Goal: Task Accomplishment & Management: Complete application form

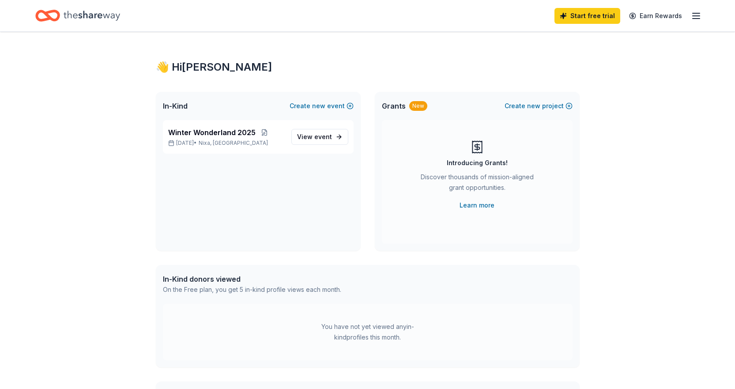
click at [699, 16] on line "button" at bounding box center [696, 16] width 7 height 0
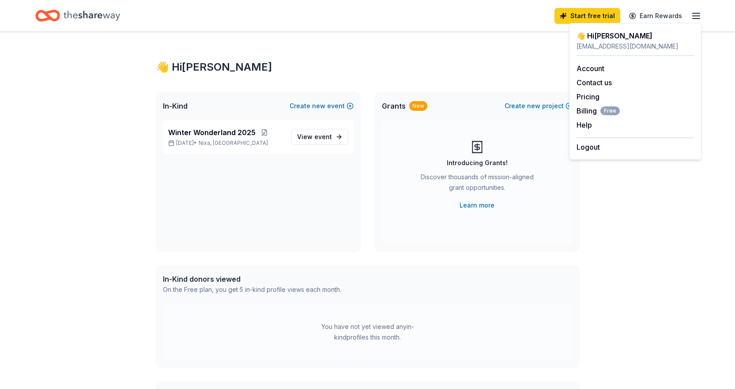
click at [338, 60] on div "👋 Hi Jennifer In-Kind Create new event Winter Wonderland 2025 Dec 05, 2025 • Ni…" at bounding box center [368, 281] width 452 height 498
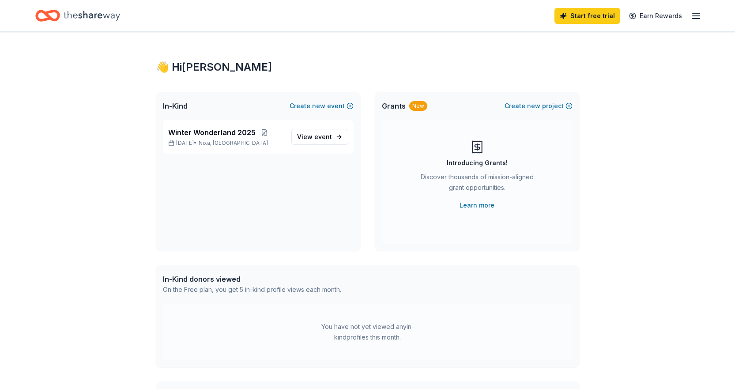
click at [94, 18] on icon "Home" at bounding box center [92, 16] width 56 height 10
click at [306, 136] on span "View event" at bounding box center [314, 137] width 35 height 11
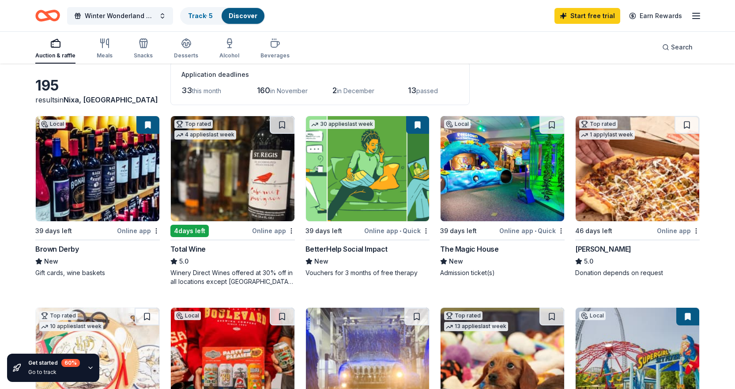
scroll to position [46, 0]
click at [274, 45] on icon "button" at bounding box center [275, 44] width 8 height 6
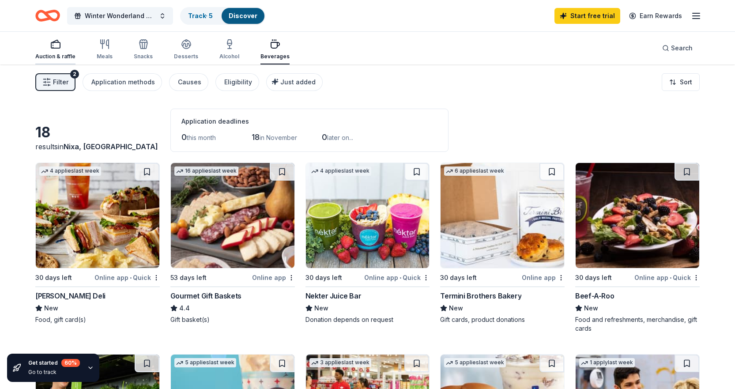
click at [56, 49] on icon "button" at bounding box center [55, 44] width 11 height 11
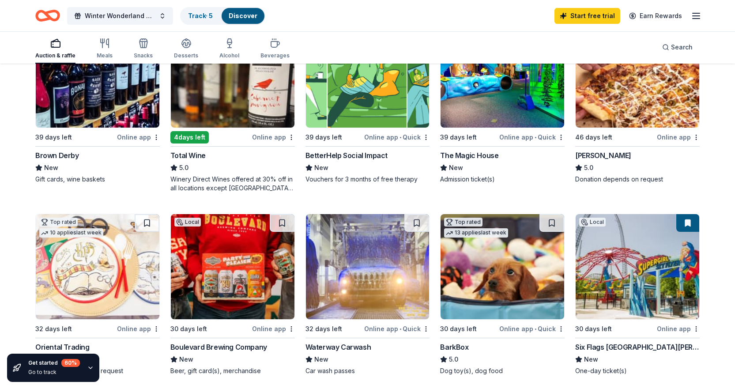
scroll to position [44, 0]
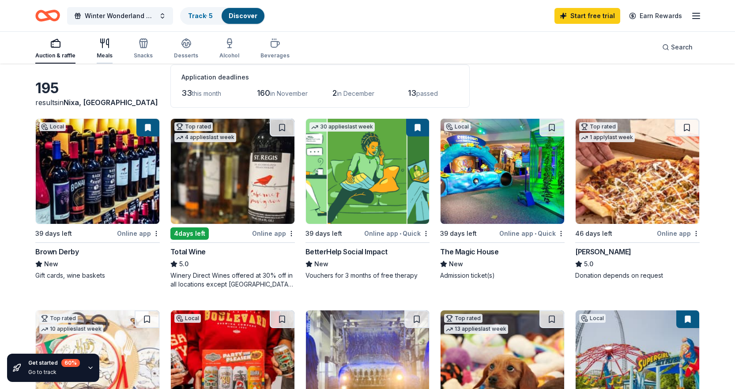
click at [103, 42] on icon "button" at bounding box center [103, 41] width 4 height 4
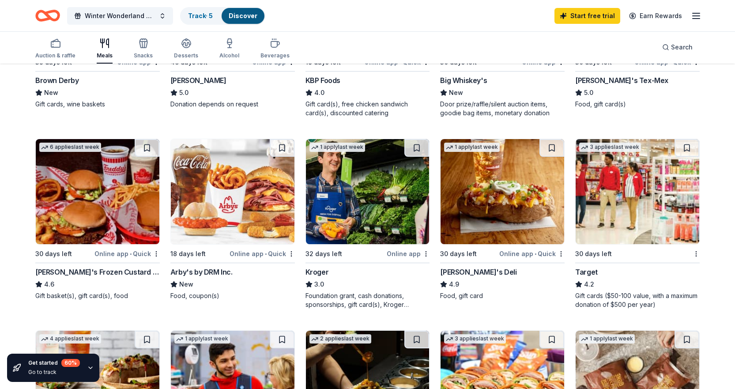
scroll to position [221, 0]
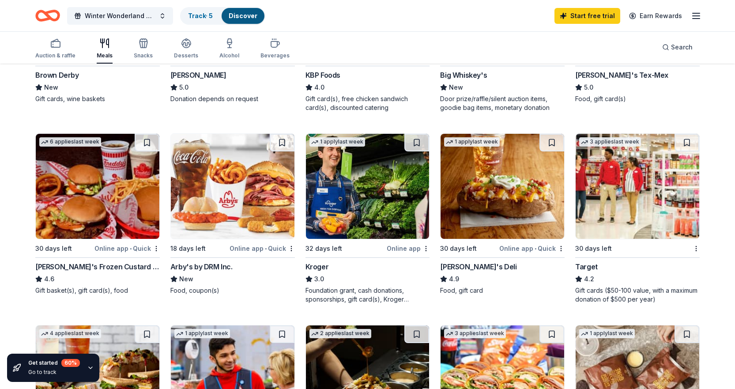
click at [202, 268] on div "Arby's by DRM Inc." at bounding box center [201, 266] width 62 height 11
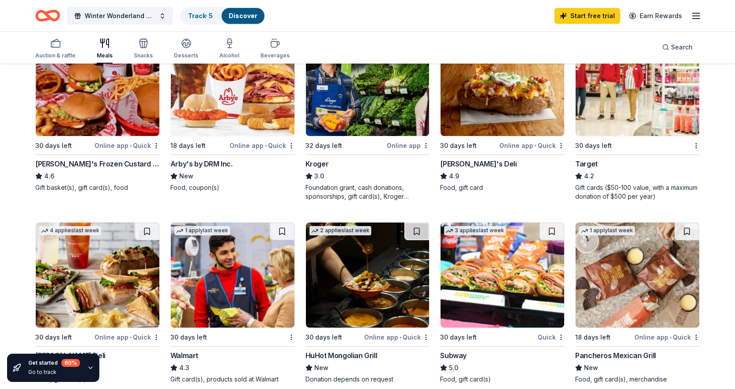
scroll to position [309, 0]
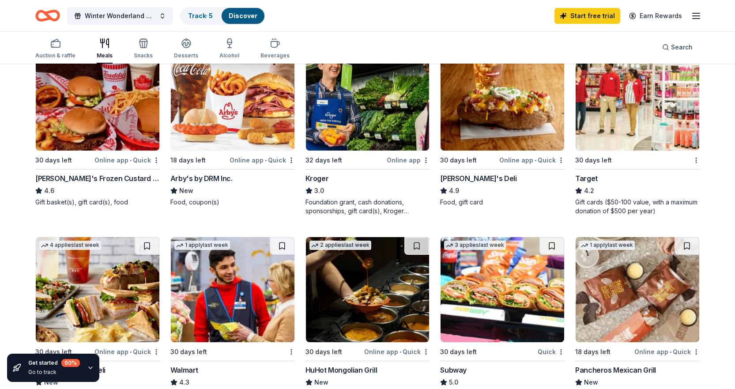
click at [588, 177] on div "Target" at bounding box center [586, 178] width 23 height 11
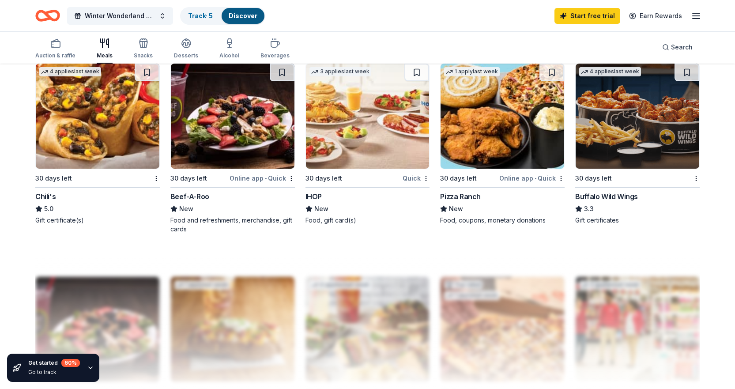
scroll to position [574, 0]
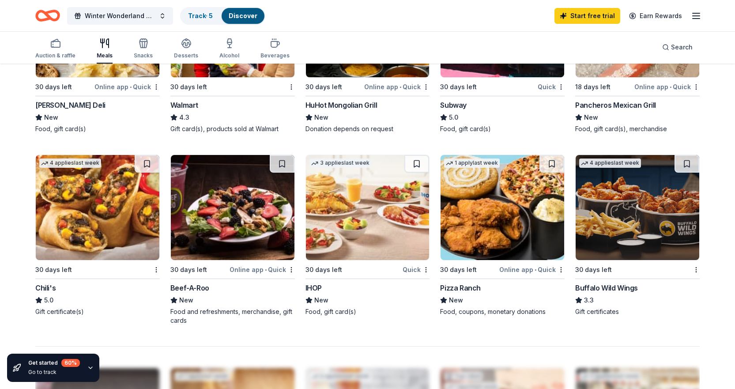
click at [618, 225] on img at bounding box center [638, 207] width 124 height 105
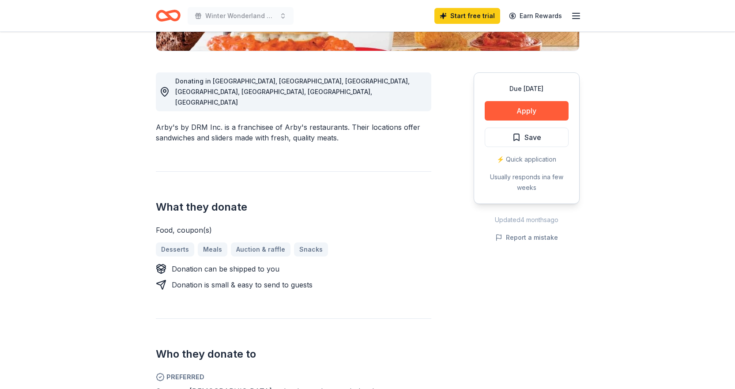
scroll to position [221, 0]
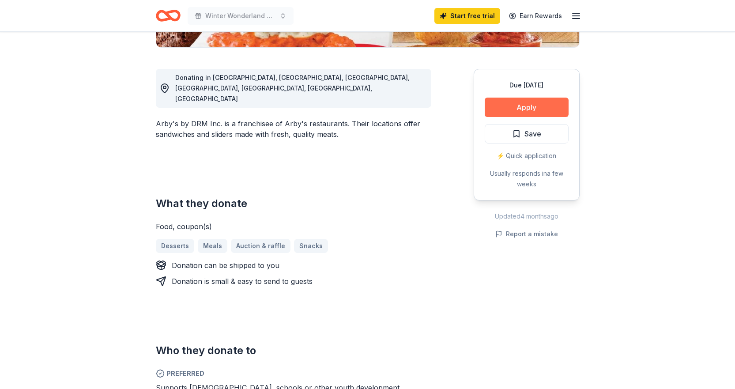
click at [519, 111] on button "Apply" at bounding box center [527, 107] width 84 height 19
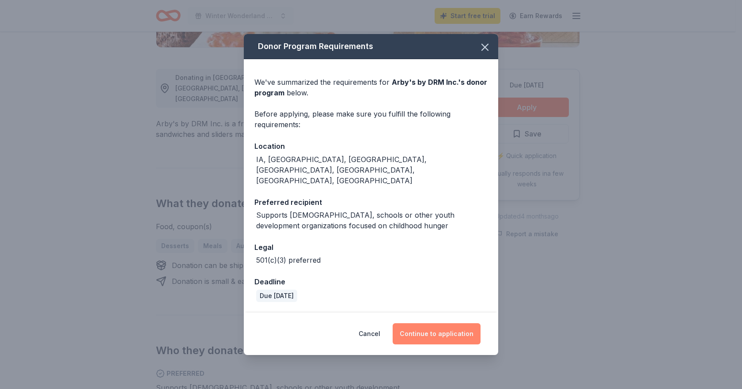
click at [465, 328] on button "Continue to application" at bounding box center [436, 333] width 88 height 21
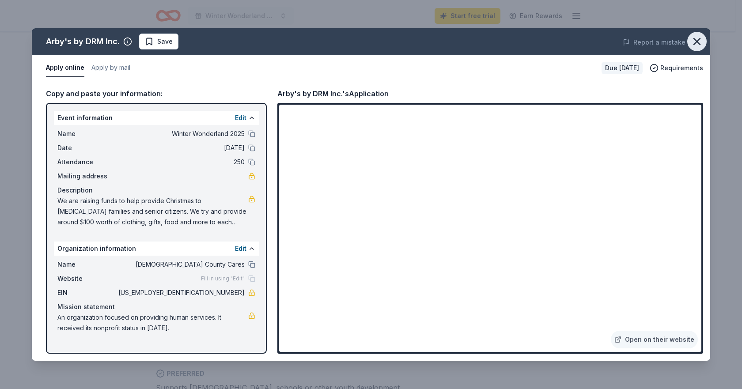
click at [701, 34] on button "button" at bounding box center [696, 41] width 19 height 19
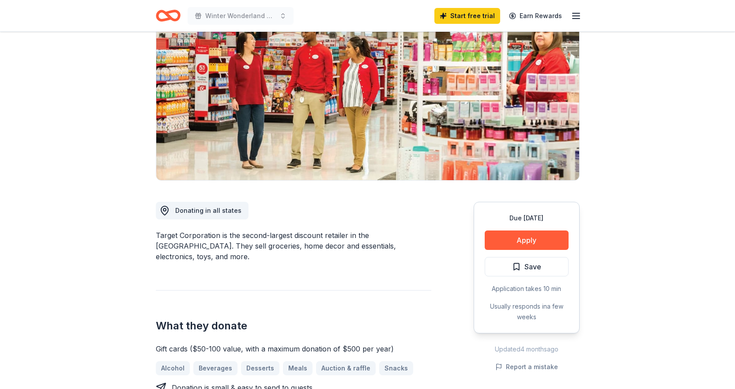
scroll to position [88, 0]
click at [519, 237] on button "Apply" at bounding box center [527, 239] width 84 height 19
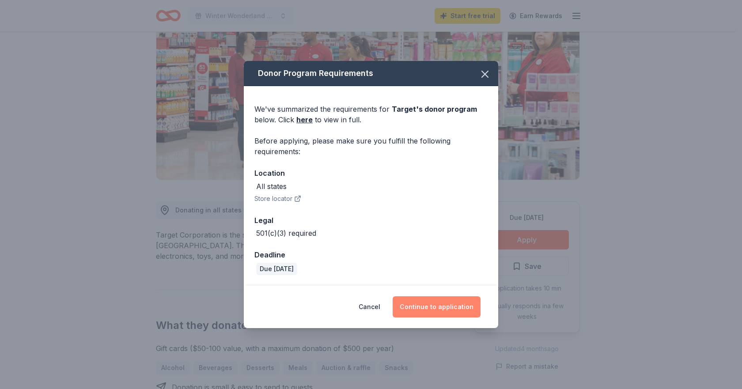
click at [442, 305] on button "Continue to application" at bounding box center [436, 306] width 88 height 21
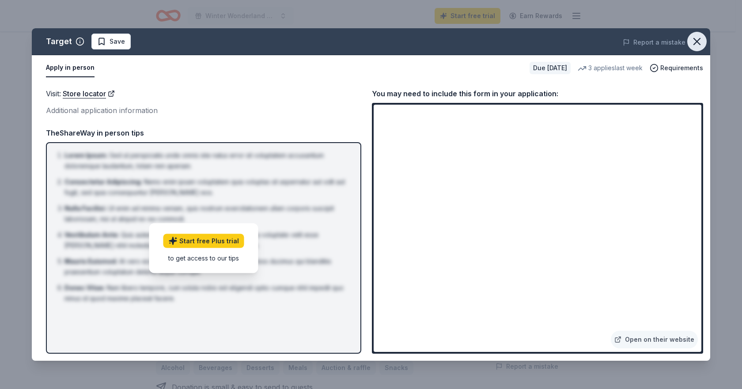
click at [696, 42] on icon "button" at bounding box center [696, 41] width 6 height 6
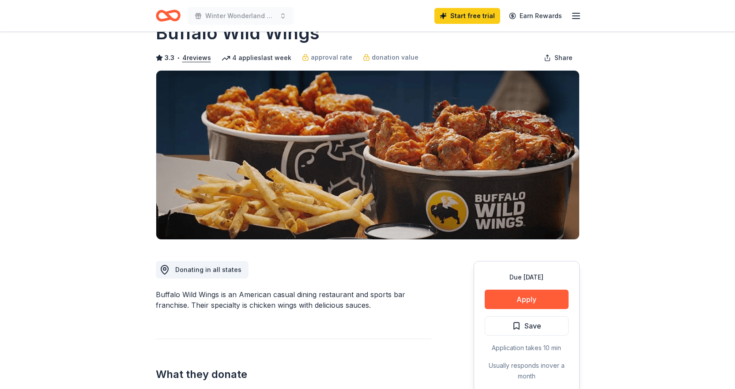
scroll to position [44, 0]
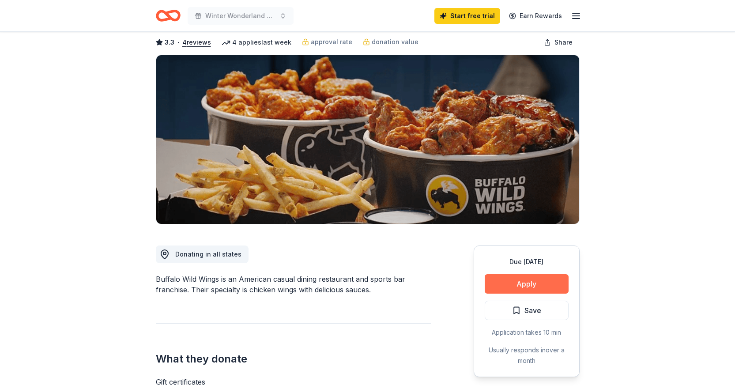
click at [523, 283] on button "Apply" at bounding box center [527, 283] width 84 height 19
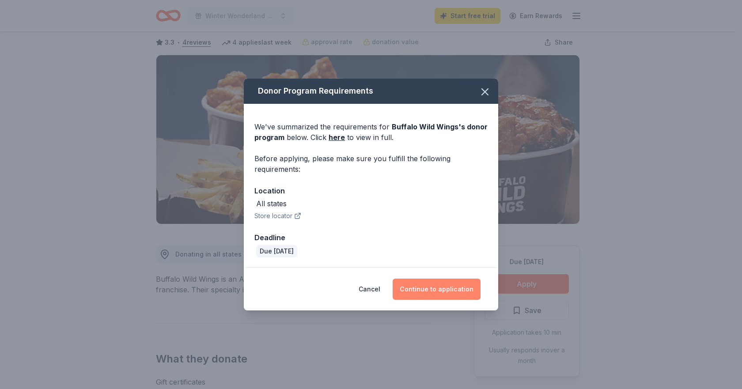
click at [455, 289] on button "Continue to application" at bounding box center [436, 289] width 88 height 21
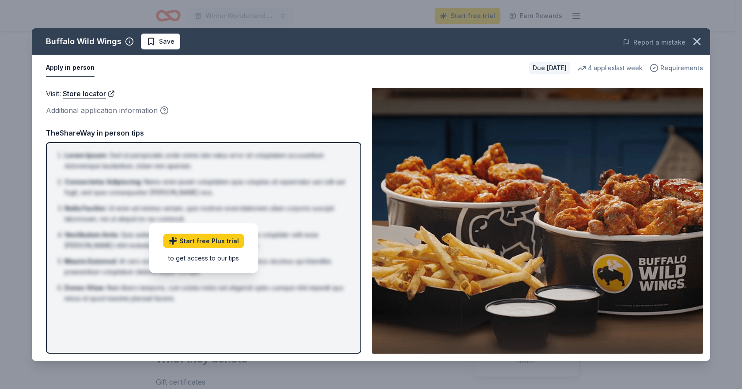
click at [681, 66] on span "Requirements" at bounding box center [681, 68] width 43 height 11
click at [701, 38] on icon "button" at bounding box center [696, 41] width 12 height 12
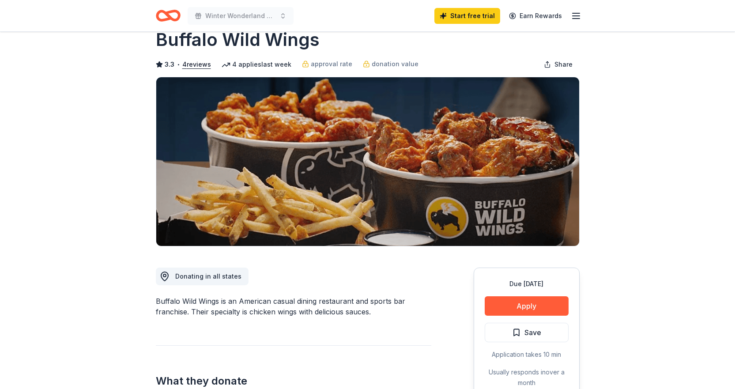
scroll to position [0, 0]
